Goal: Information Seeking & Learning: Find specific fact

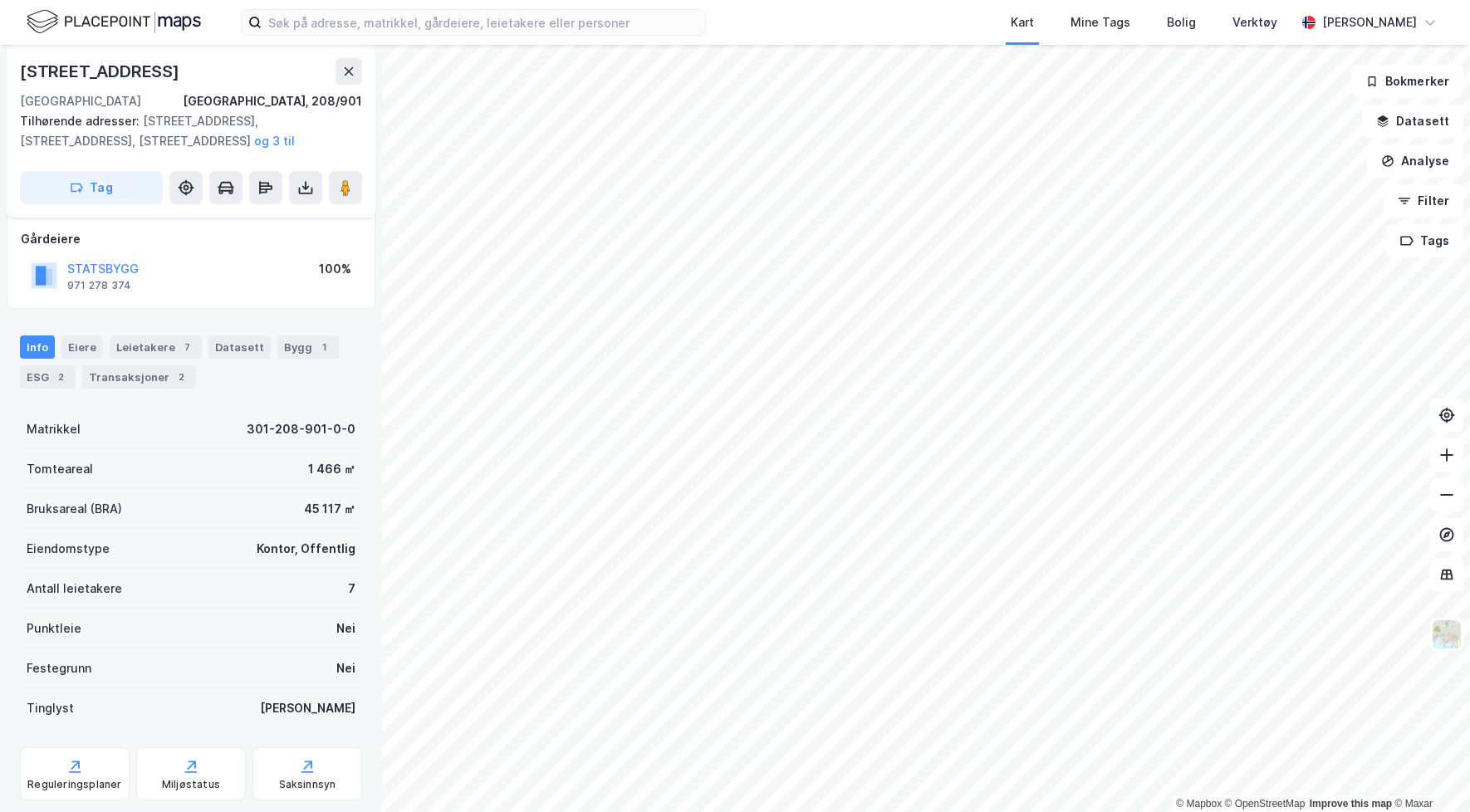
scroll to position [119, 0]
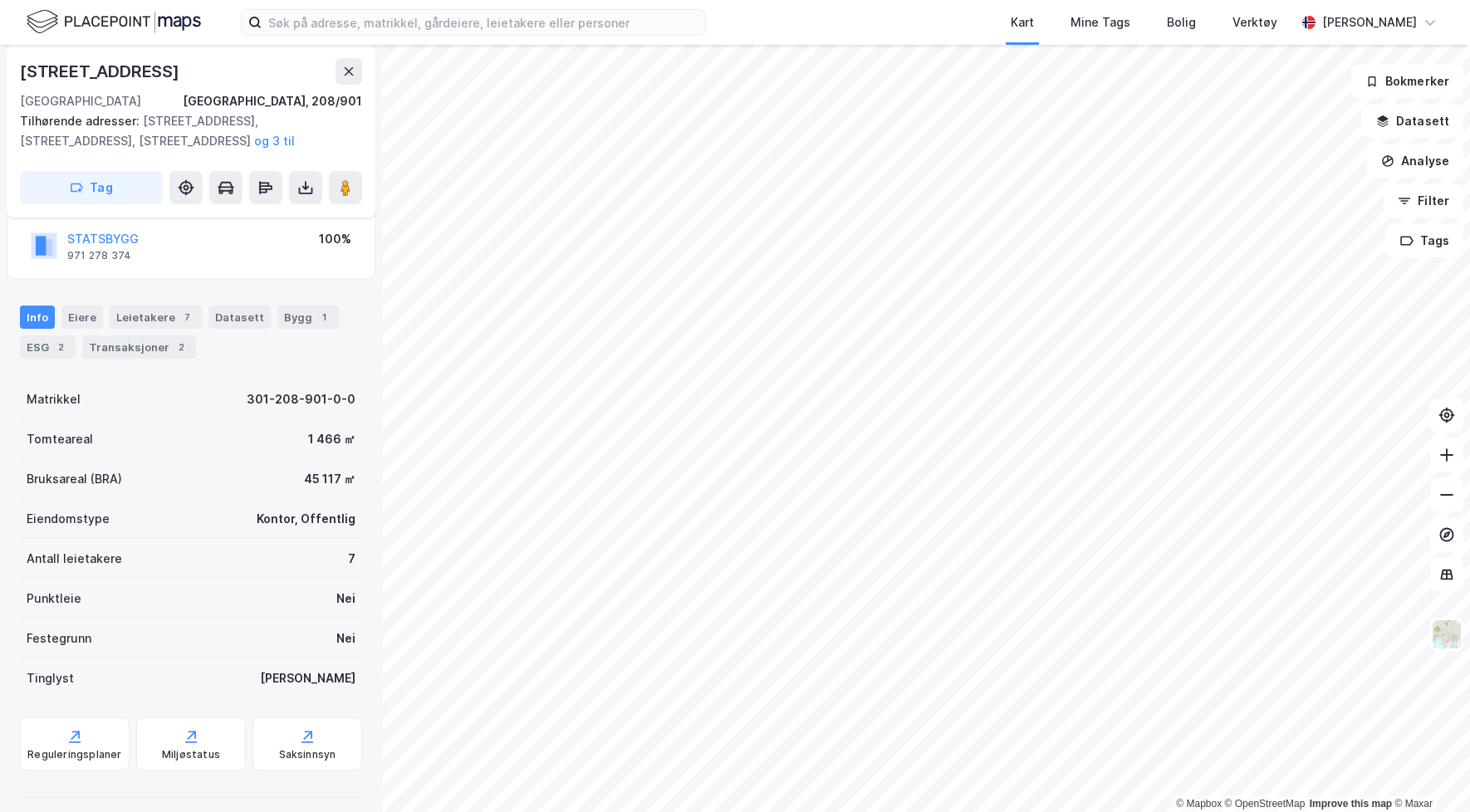
click at [287, 503] on div "Eiendomstype Kontor, Offentlig" at bounding box center [191, 518] width 342 height 40
copy div "Kontor, Offentlig"
click at [318, 513] on div "Kontor, Offentlig" at bounding box center [305, 518] width 99 height 20
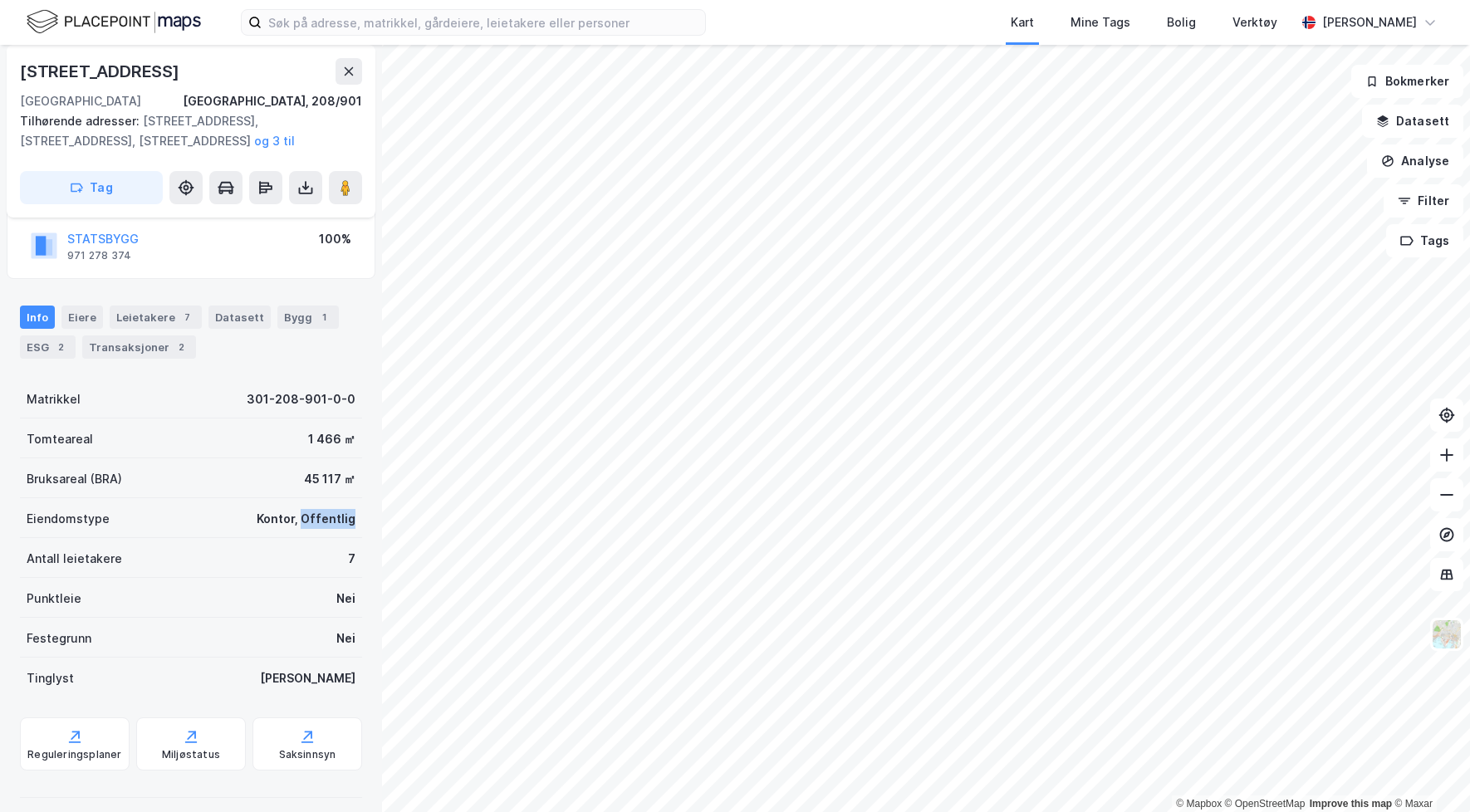
click at [318, 513] on div "Kontor, Offentlig" at bounding box center [305, 518] width 99 height 20
copy div "Kontor, Offentlig"
click at [65, 520] on div "Eiendomstype" at bounding box center [68, 518] width 83 height 20
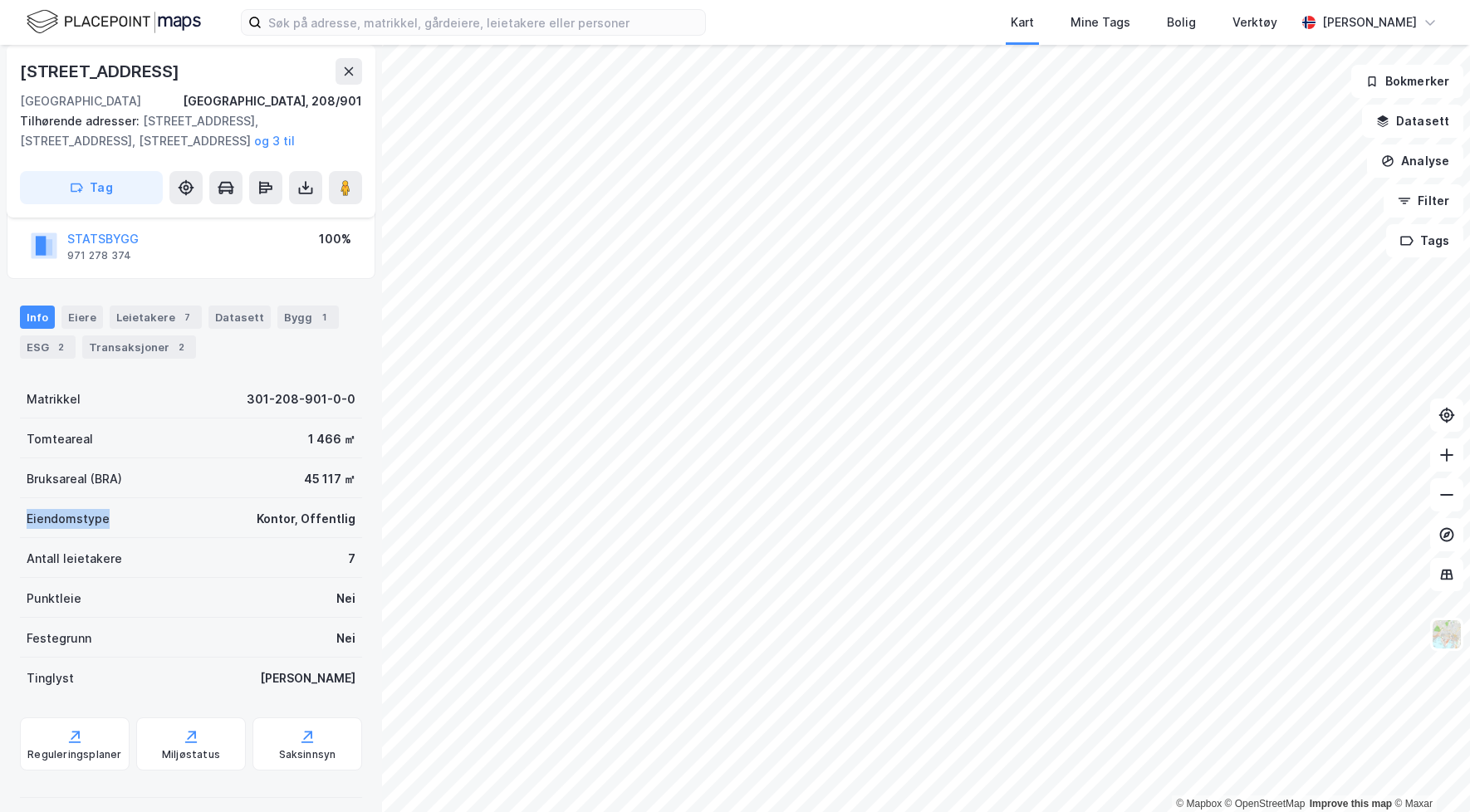
copy div "Eiendomstype"
click at [48, 589] on div "Punktleie" at bounding box center [54, 599] width 55 height 20
click at [48, 628] on div "Festegrunn" at bounding box center [59, 638] width 65 height 20
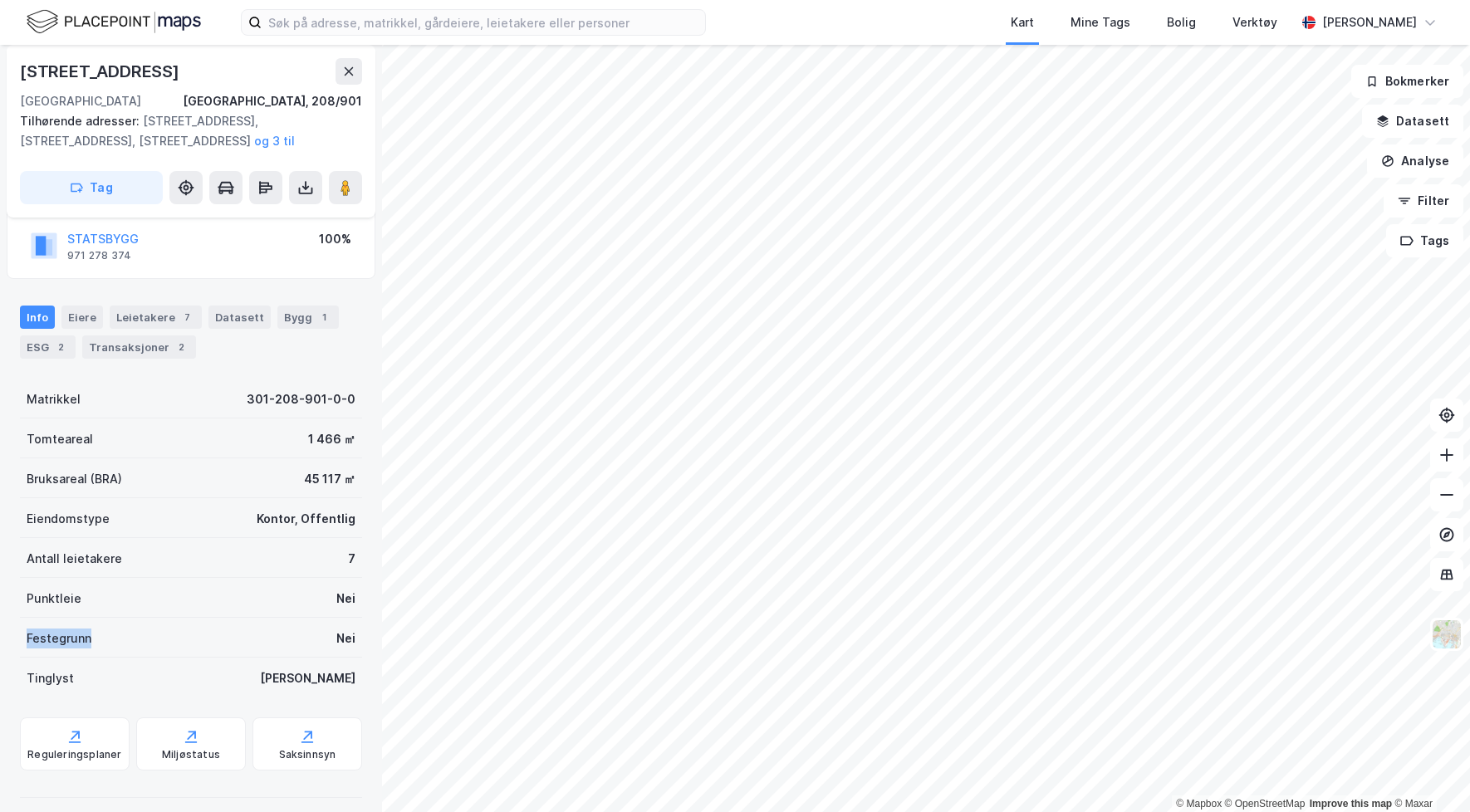
click at [48, 628] on div "Festegrunn" at bounding box center [59, 638] width 65 height 20
copy div "Festegrunn"
click at [48, 638] on div "Festegrunn" at bounding box center [59, 638] width 65 height 20
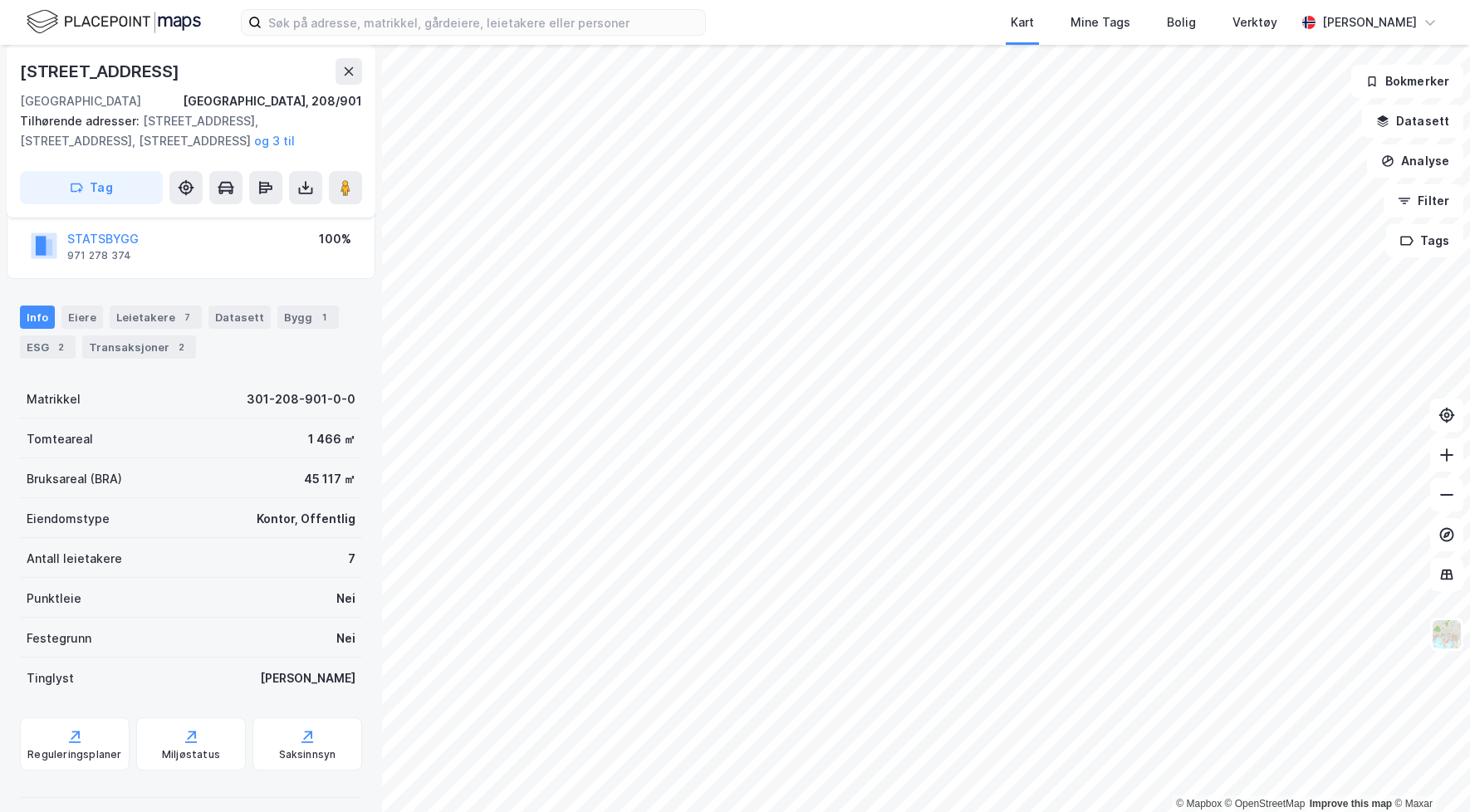
click at [51, 400] on div "Matrikkel" at bounding box center [54, 399] width 54 height 20
copy div "Matrikkel"
click at [263, 397] on div "301-208-901-0-0" at bounding box center [301, 399] width 109 height 20
click at [224, 401] on div "Matrikkel 301-208-901-0-0" at bounding box center [191, 399] width 342 height 40
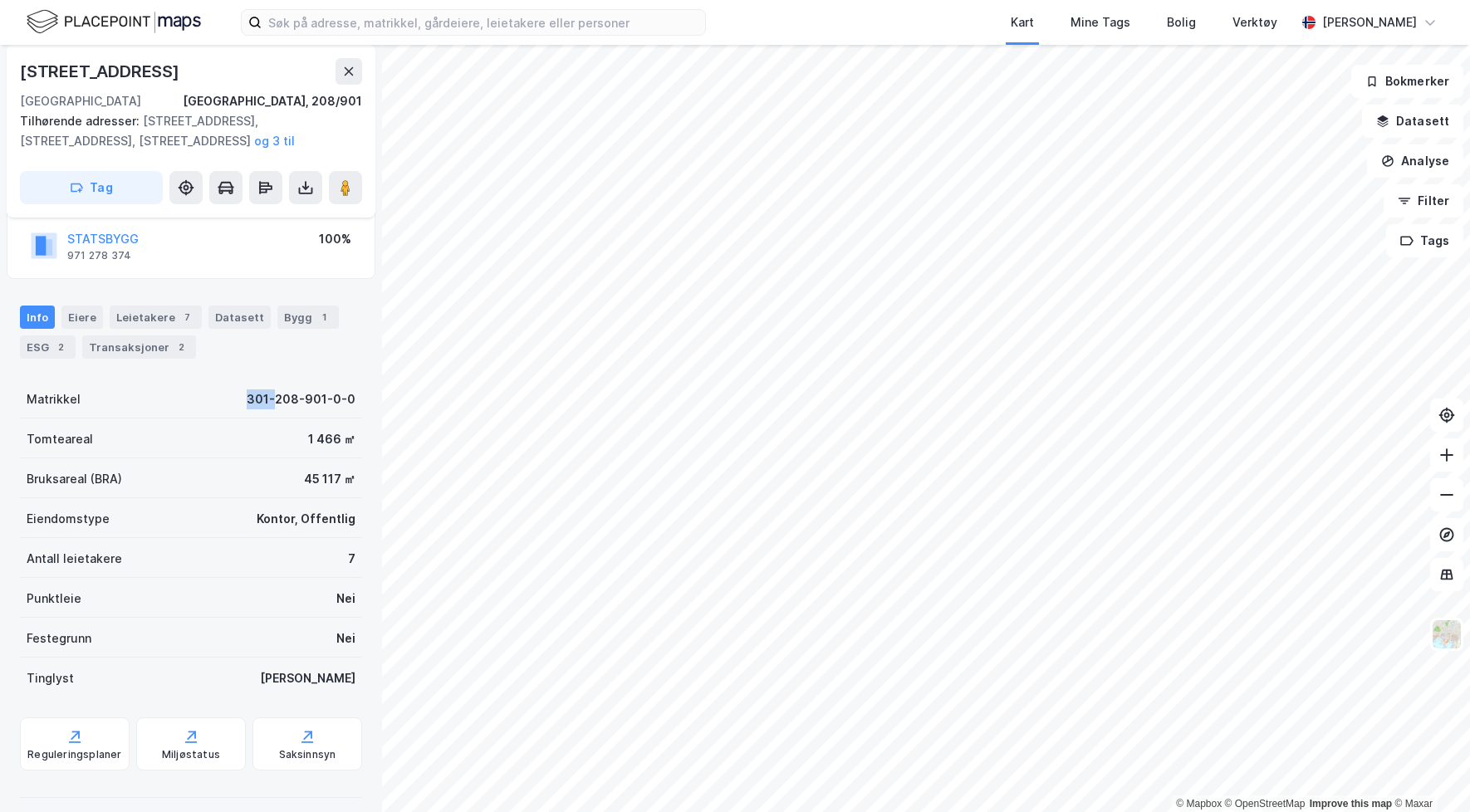
click at [224, 401] on div "Matrikkel 301-208-901-0-0" at bounding box center [191, 399] width 342 height 40
click at [280, 401] on div "301-208-901-0-0" at bounding box center [301, 399] width 109 height 20
click at [136, 99] on div "[GEOGRAPHIC_DATA], 208/901" at bounding box center [191, 101] width 342 height 20
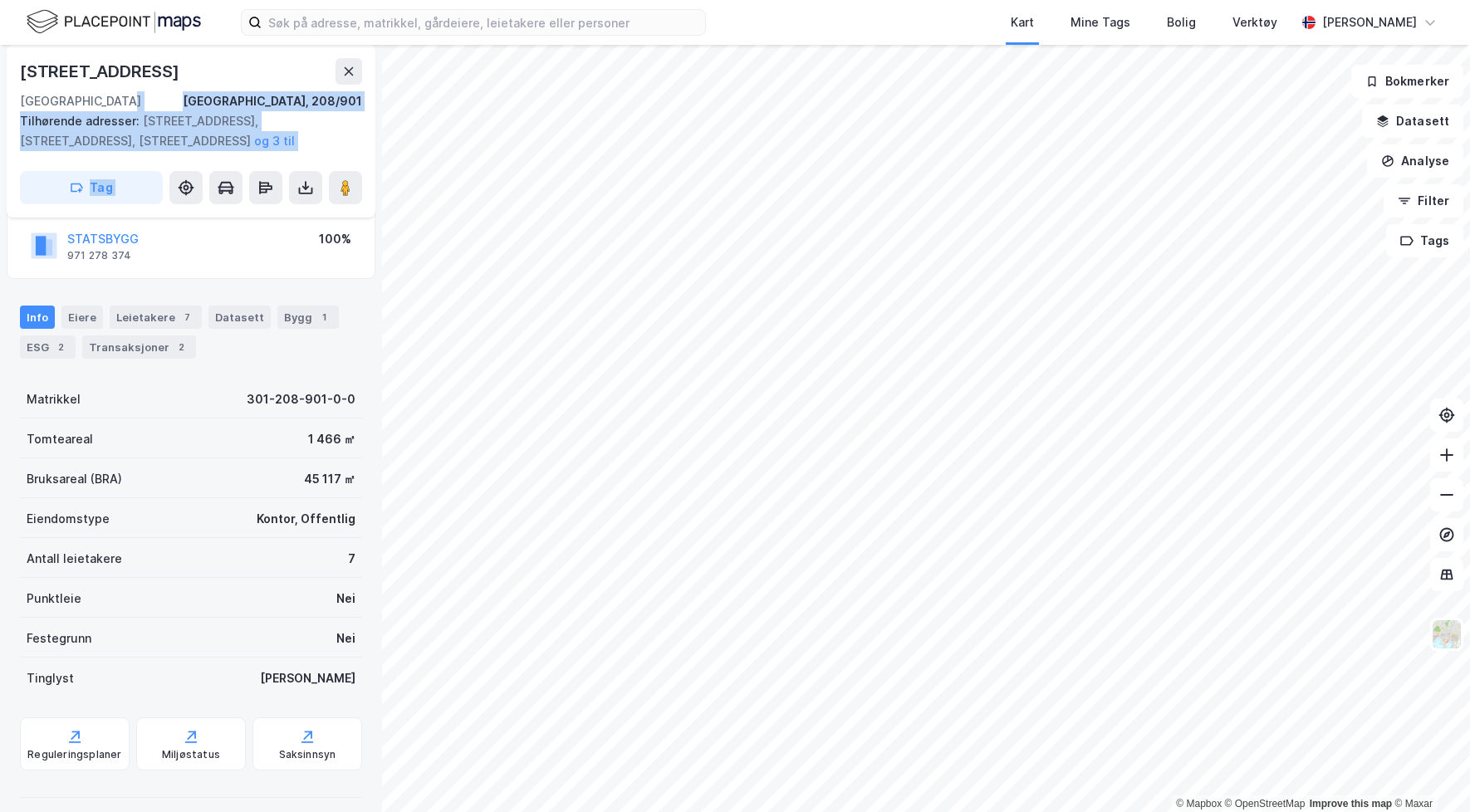
drag, startPoint x: 195, startPoint y: 99, endPoint x: 369, endPoint y: 99, distance: 174.0
click at [369, 99] on div "[STREET_ADDRESS][GEOGRAPHIC_DATA] Tilhørende adresser: [STREET_ADDRESS][GEOGRAP…" at bounding box center [190, 428] width 382 height 767
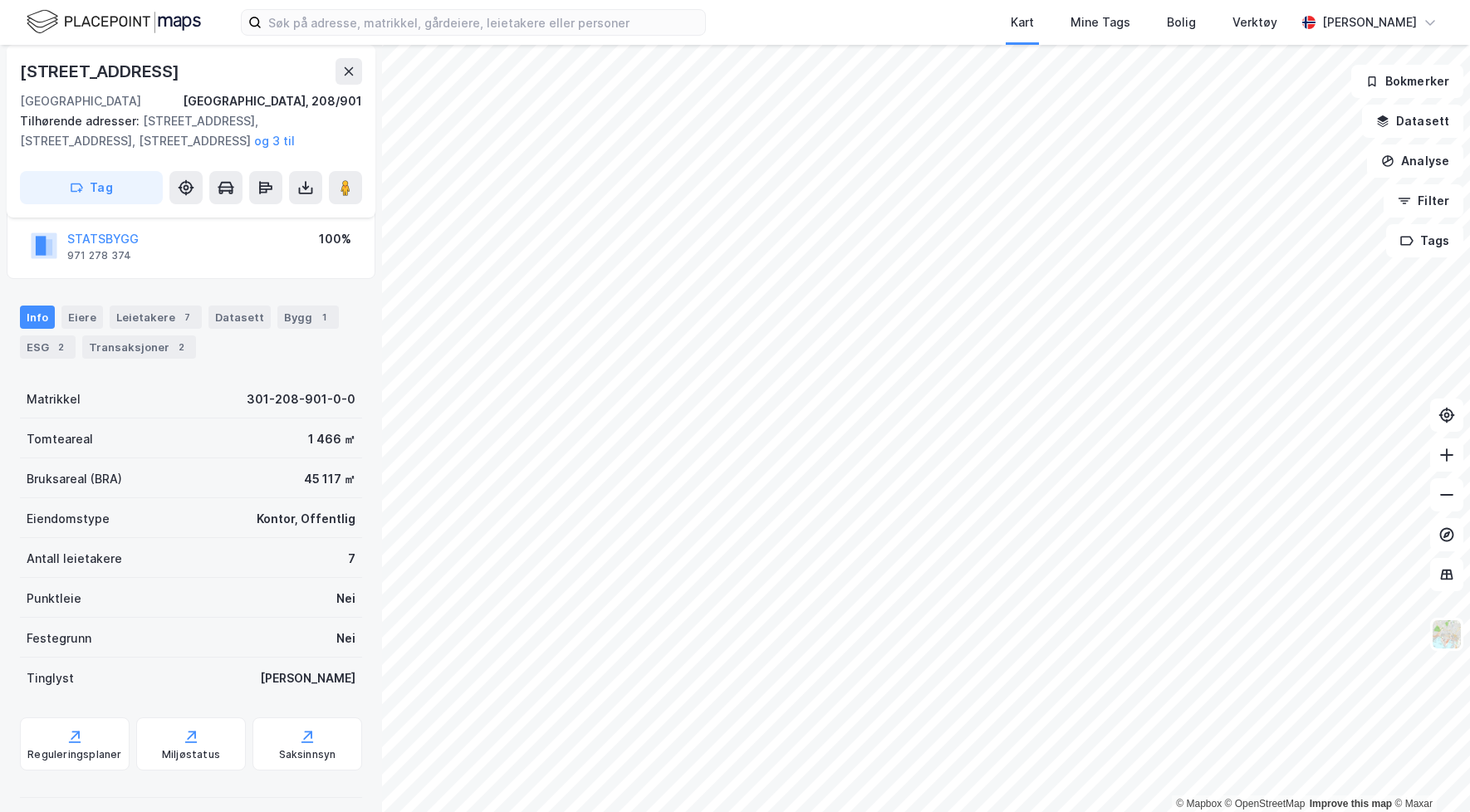
click at [112, 86] on div "[STREET_ADDRESS], 208/901" at bounding box center [191, 85] width 342 height 54
drag, startPoint x: 154, startPoint y: 143, endPoint x: 22, endPoint y: 118, distance: 134.3
click at [22, 118] on div "Tilhørende adresser: [STREET_ADDRESS], [STREET_ADDRESS] til" at bounding box center [185, 131] width 329 height 40
copy div "Tilhørende adresser: [STREET_ADDRESS], [STREET_ADDRESS] til"
click at [85, 318] on div "Eiere" at bounding box center [81, 318] width 41 height 23
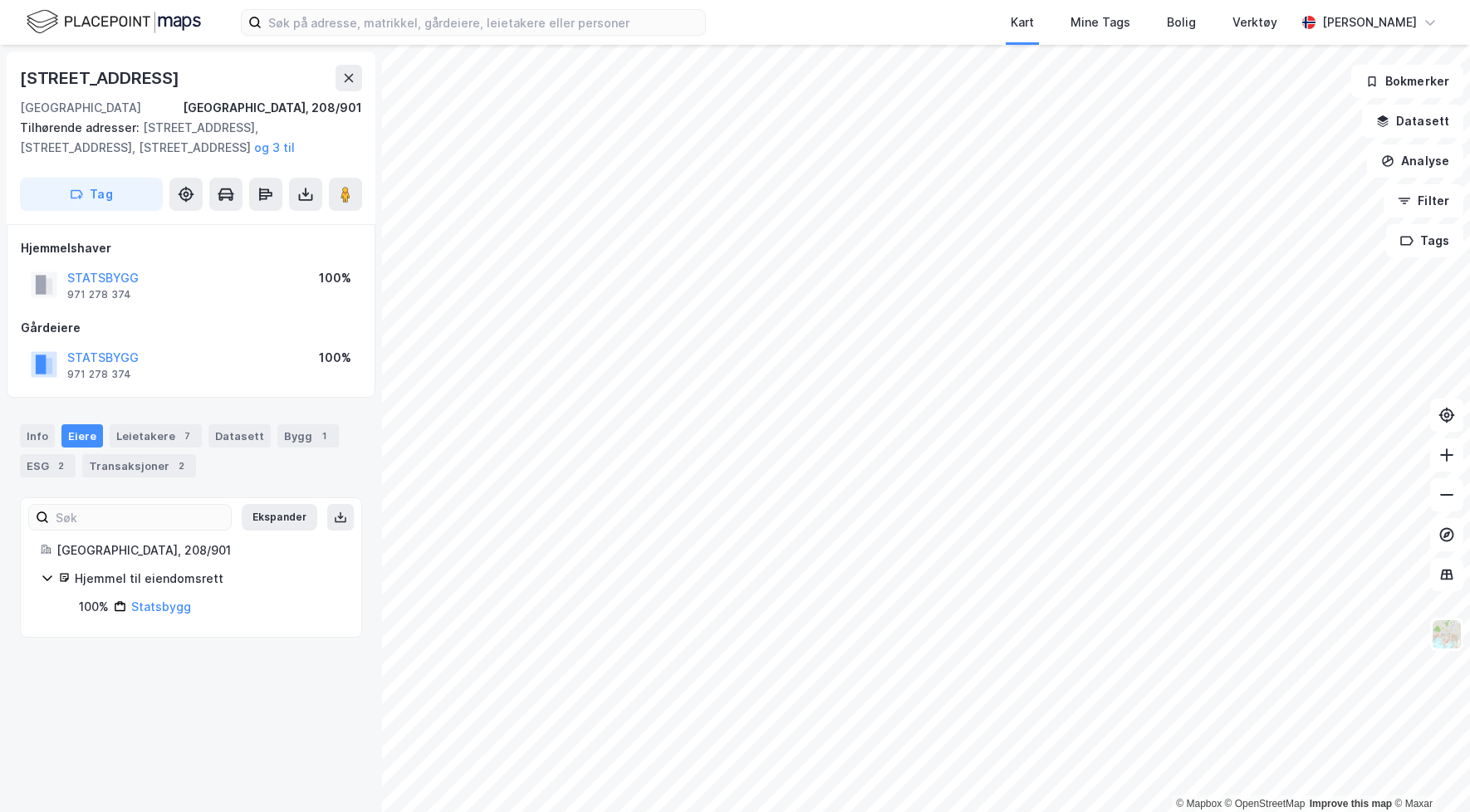
click at [186, 577] on div "Hjemmel til eiendomsrett" at bounding box center [208, 579] width 267 height 20
click at [129, 579] on div "Hjemmel til eiendomsrett" at bounding box center [208, 579] width 267 height 20
click at [165, 607] on link "Statsbygg" at bounding box center [161, 606] width 60 height 14
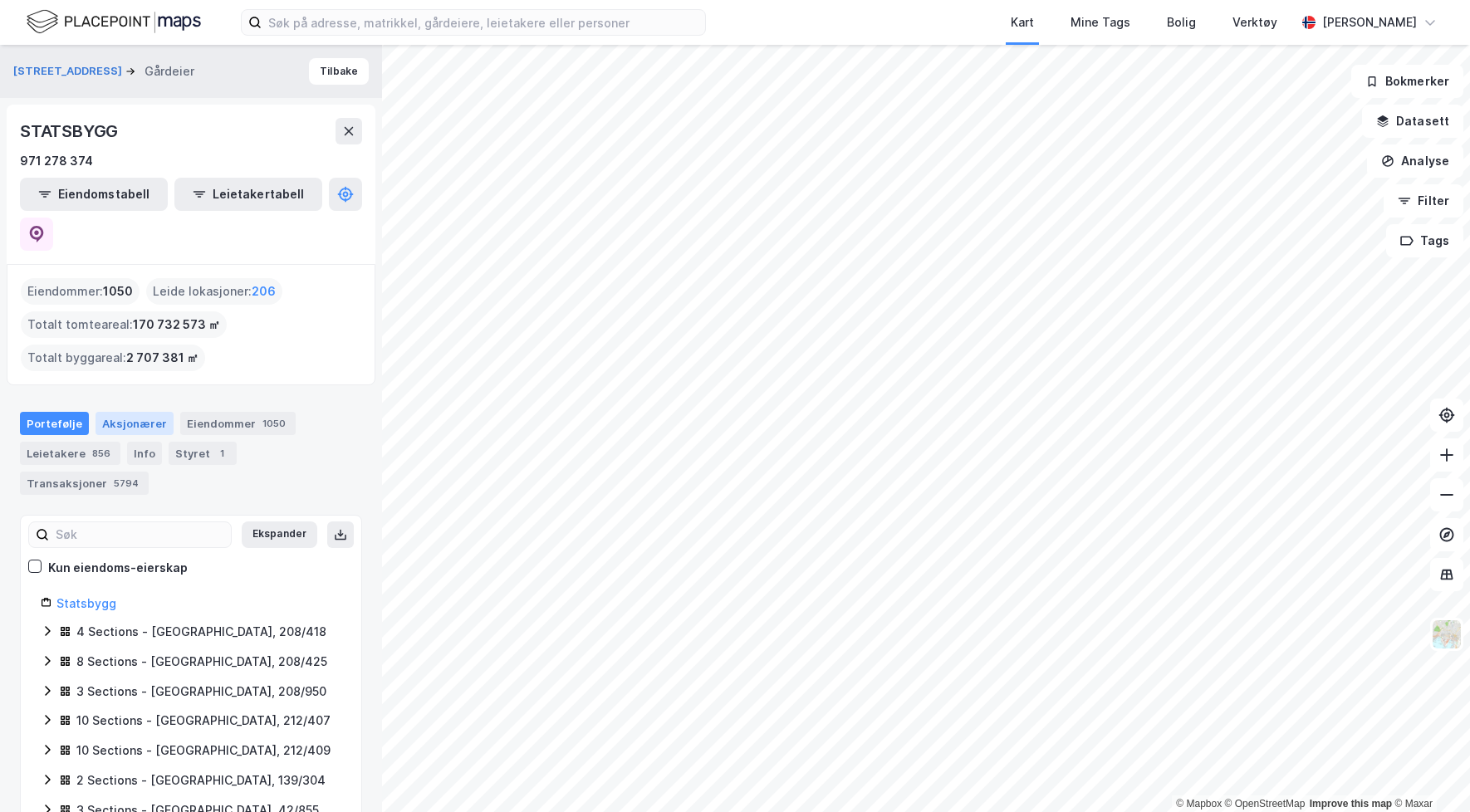
click at [139, 412] on div "Aksjonærer" at bounding box center [135, 424] width 78 height 23
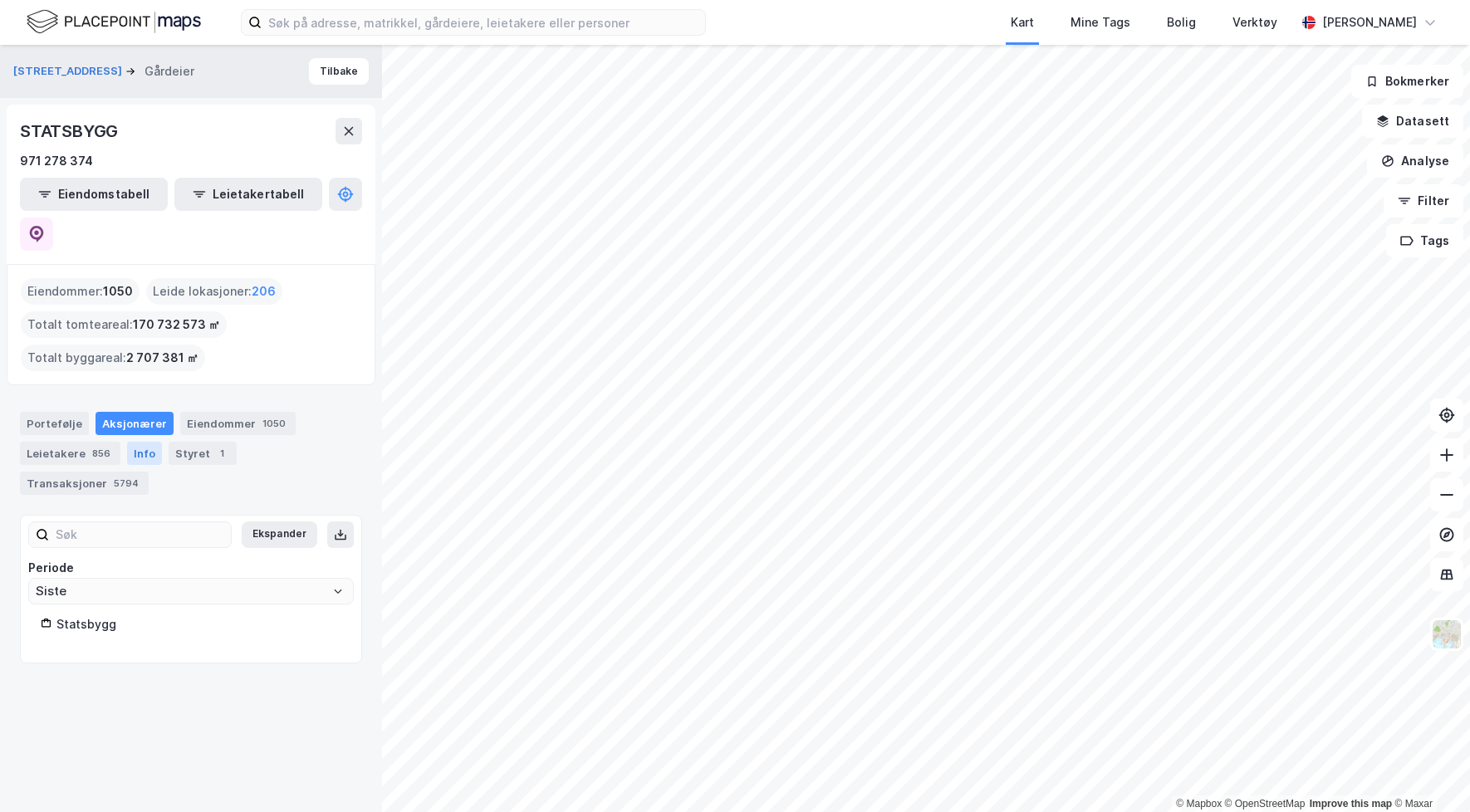
click at [149, 442] on div "Info" at bounding box center [144, 453] width 34 height 23
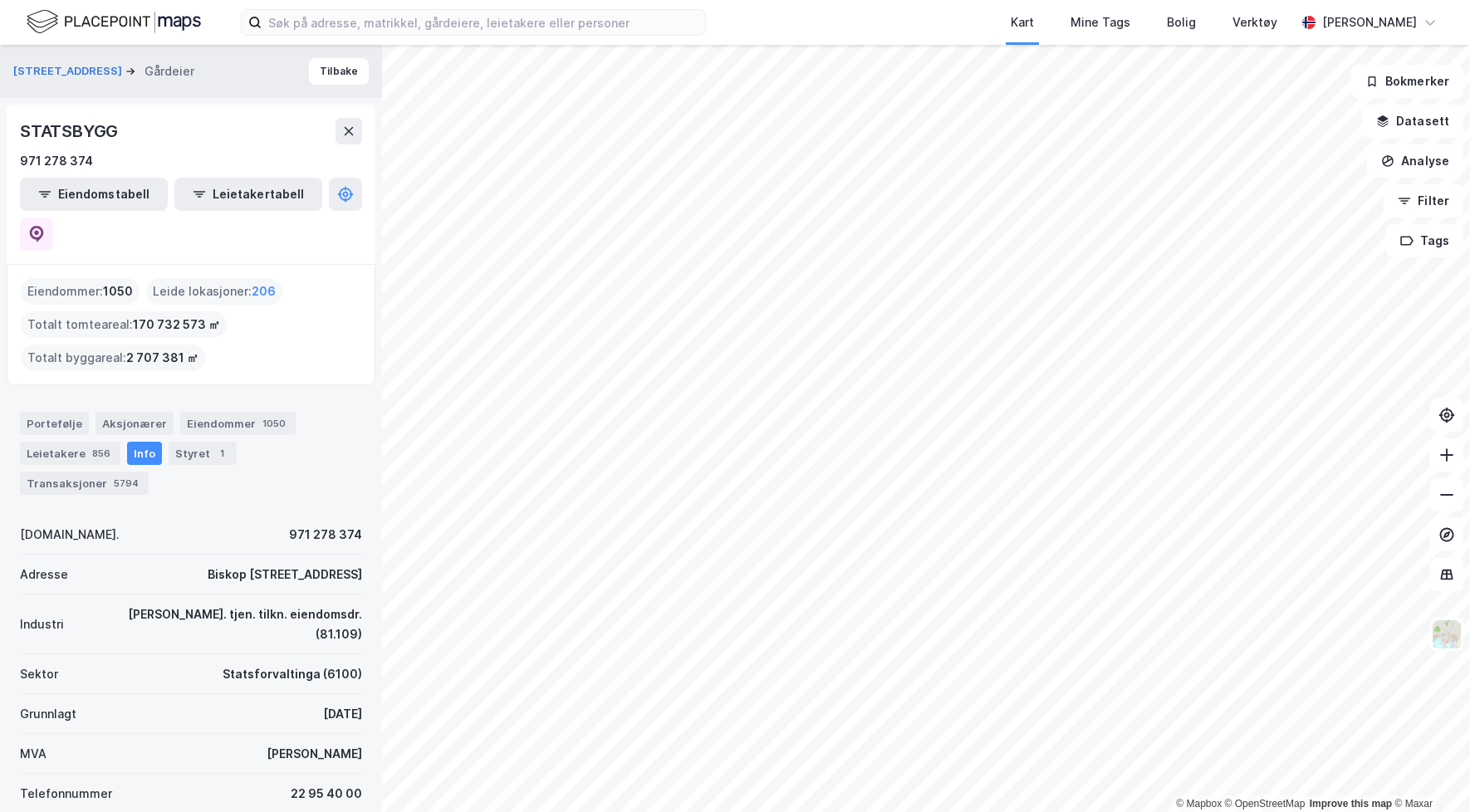
click at [180, 555] on div "Adresse [PERSON_NAME][STREET_ADDRESS]" at bounding box center [191, 575] width 342 height 40
click at [342, 126] on icon at bounding box center [349, 131] width 13 height 13
